Goal: Entertainment & Leisure: Browse casually

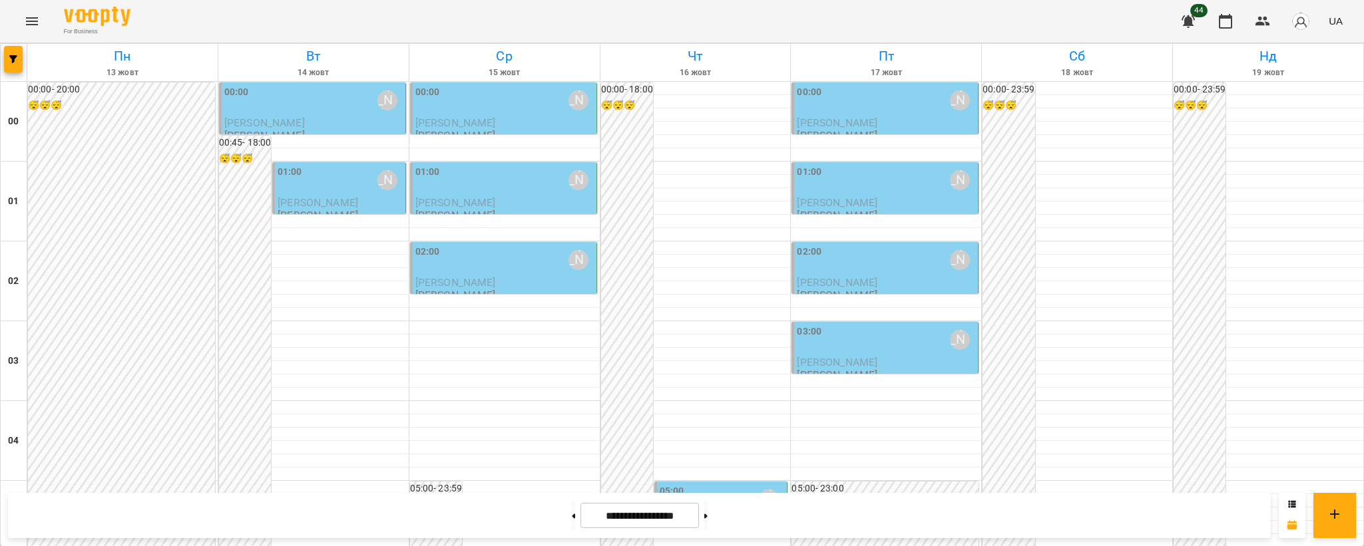
click at [29, 25] on icon "Menu" at bounding box center [32, 21] width 12 height 8
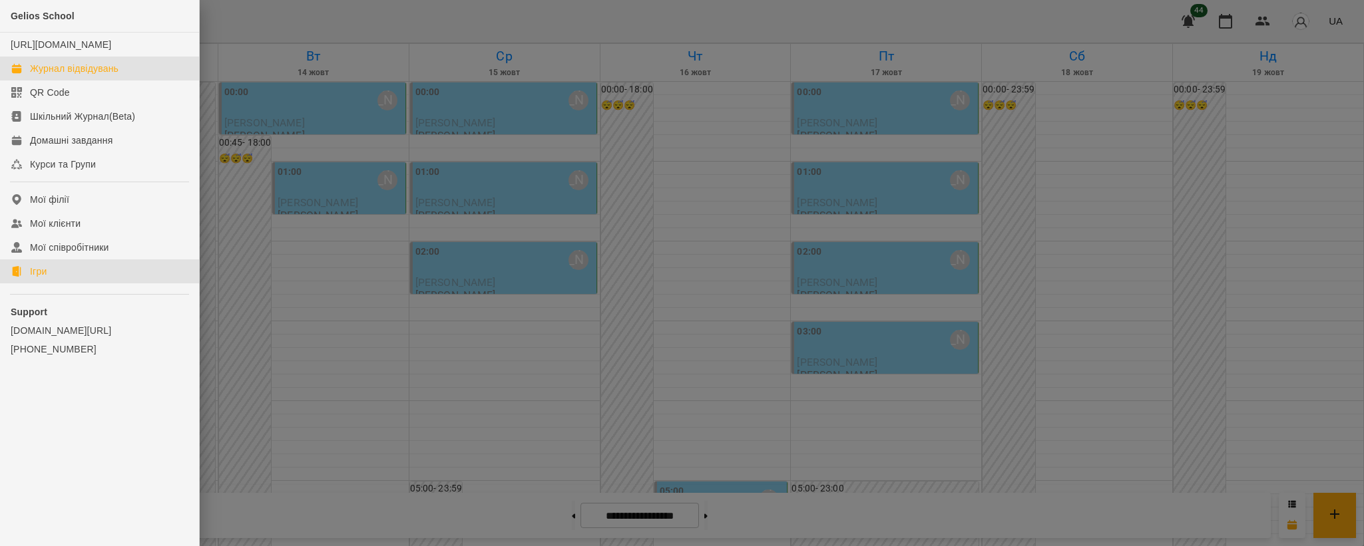
click at [37, 278] on div "Ігри" at bounding box center [38, 271] width 17 height 13
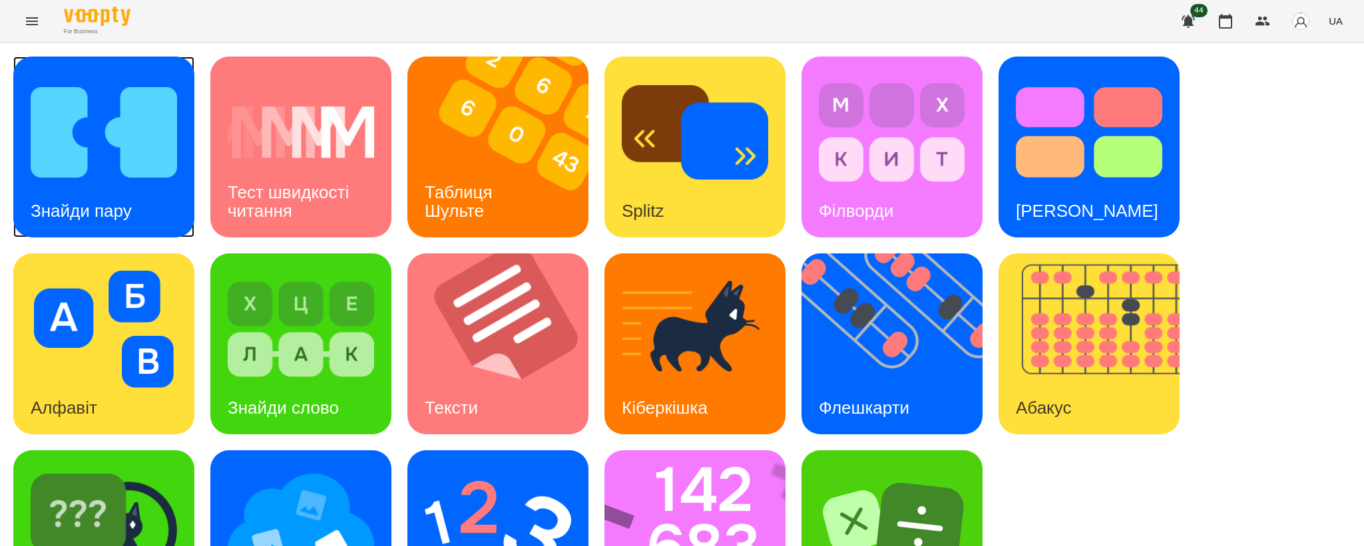
click at [116, 188] on div "Знайди пару" at bounding box center [81, 211] width 136 height 53
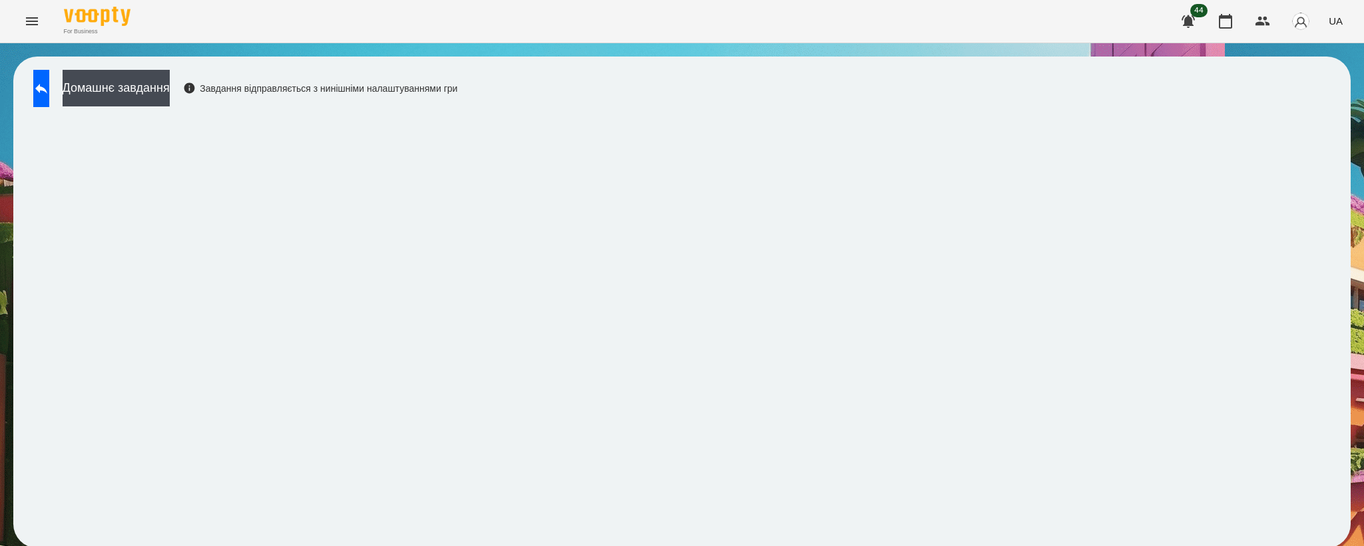
scroll to position [2, 0]
click at [49, 91] on button at bounding box center [41, 88] width 16 height 37
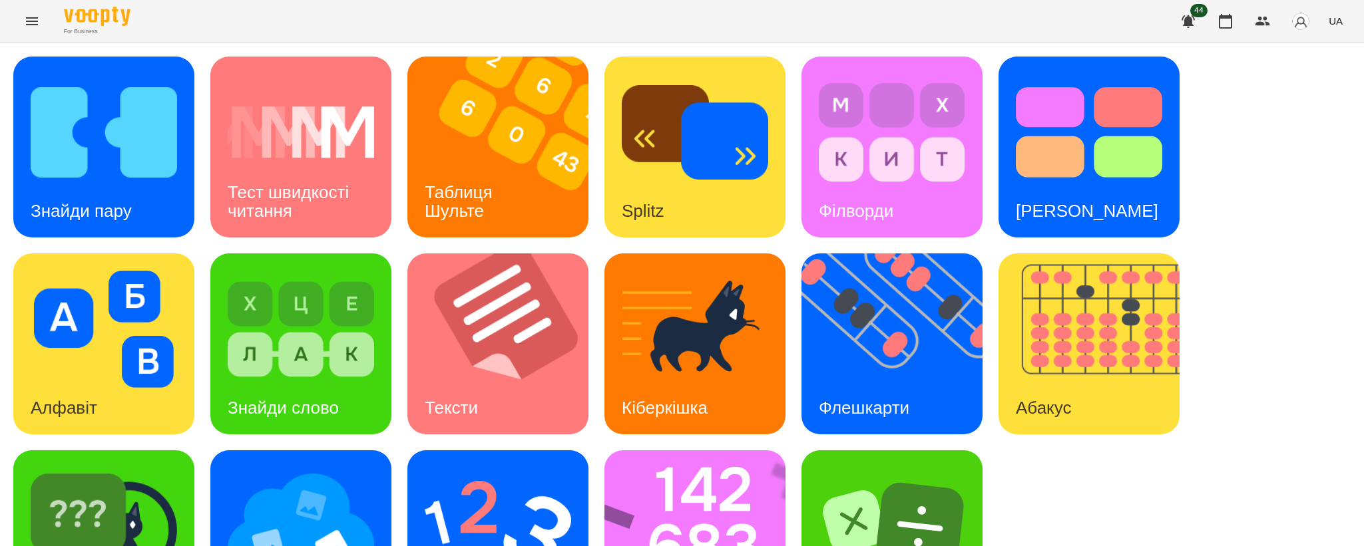
scroll to position [99, 0]
click at [318, 468] on img at bounding box center [301, 526] width 146 height 117
